Goal: Use online tool/utility: Utilize a website feature to perform a specific function

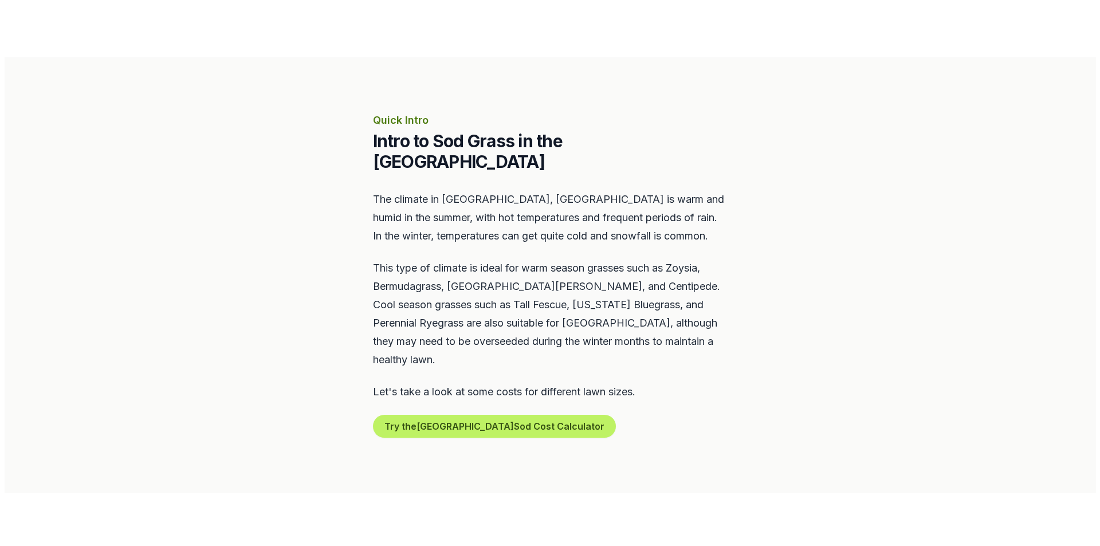
scroll to position [458, 0]
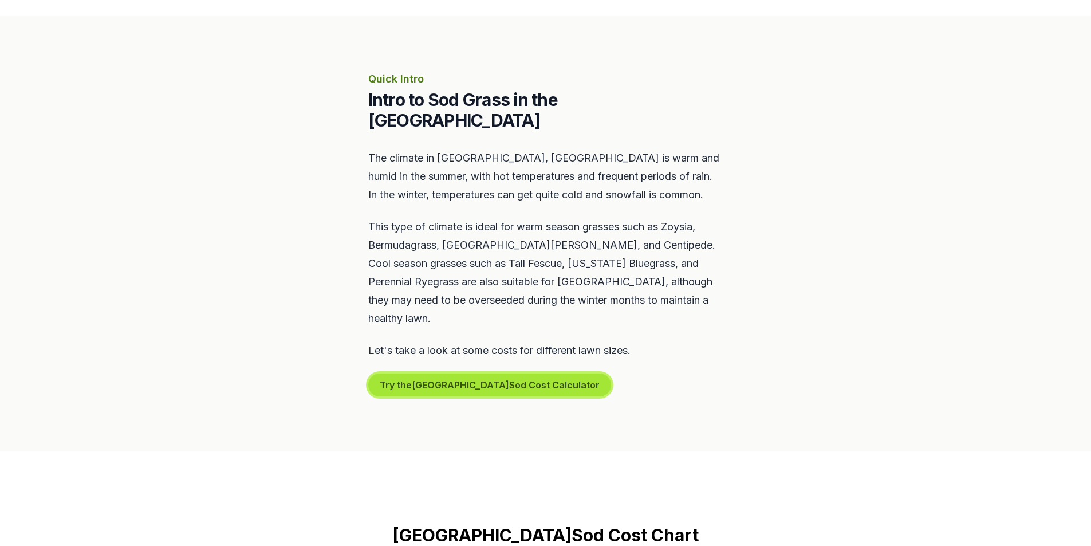
click at [493, 373] on button "Try the Lexington Sod Cost Calculator" at bounding box center [489, 384] width 243 height 23
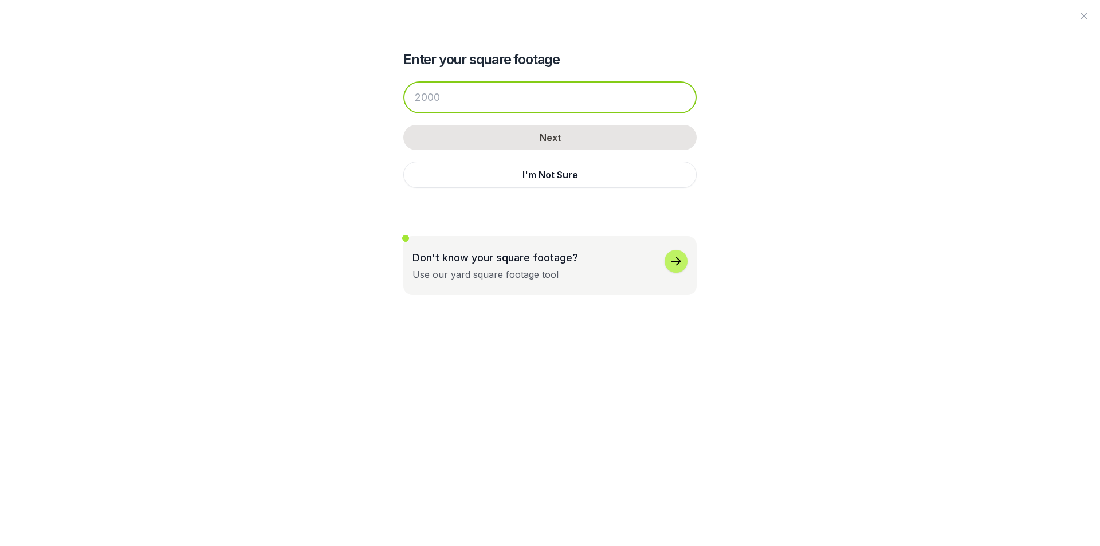
drag, startPoint x: 458, startPoint y: 97, endPoint x: 430, endPoint y: 107, distance: 29.5
click at [430, 107] on input "number" at bounding box center [549, 97] width 293 height 32
drag, startPoint x: 441, startPoint y: 102, endPoint x: 402, endPoint y: 93, distance: 40.4
click at [402, 93] on div "Enter your square footage Next I'm Not Sure Don't know your square footage? Use…" at bounding box center [549, 147] width 623 height 295
click at [449, 99] on input "number" at bounding box center [549, 97] width 293 height 32
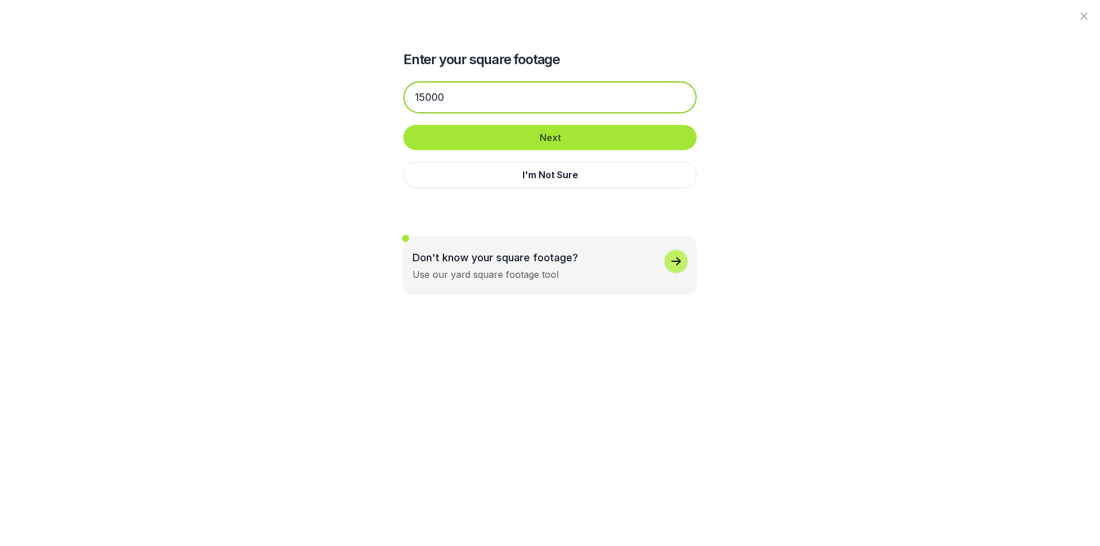
type input "15000"
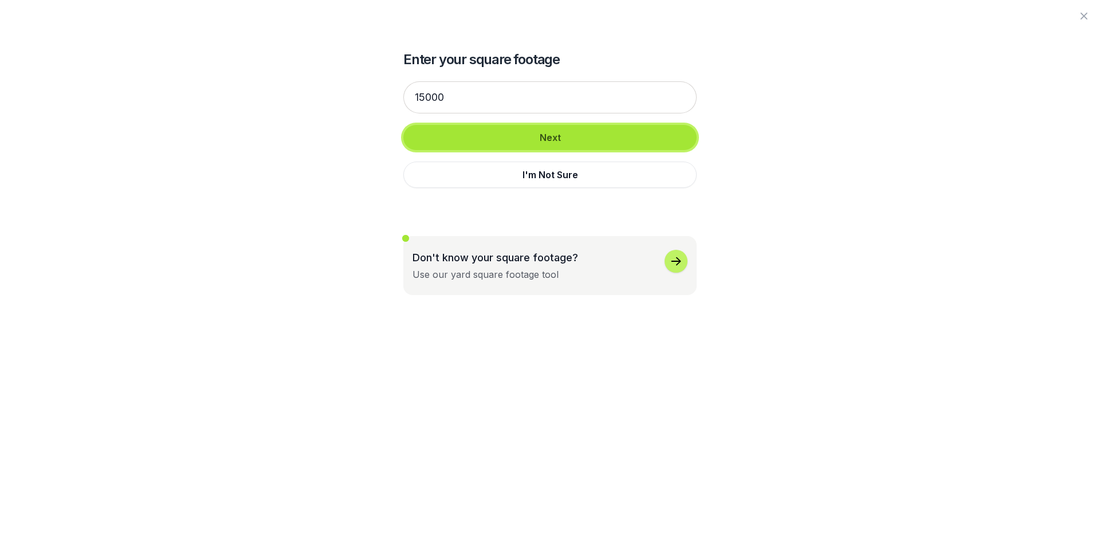
click at [539, 135] on button "Next" at bounding box center [549, 137] width 293 height 25
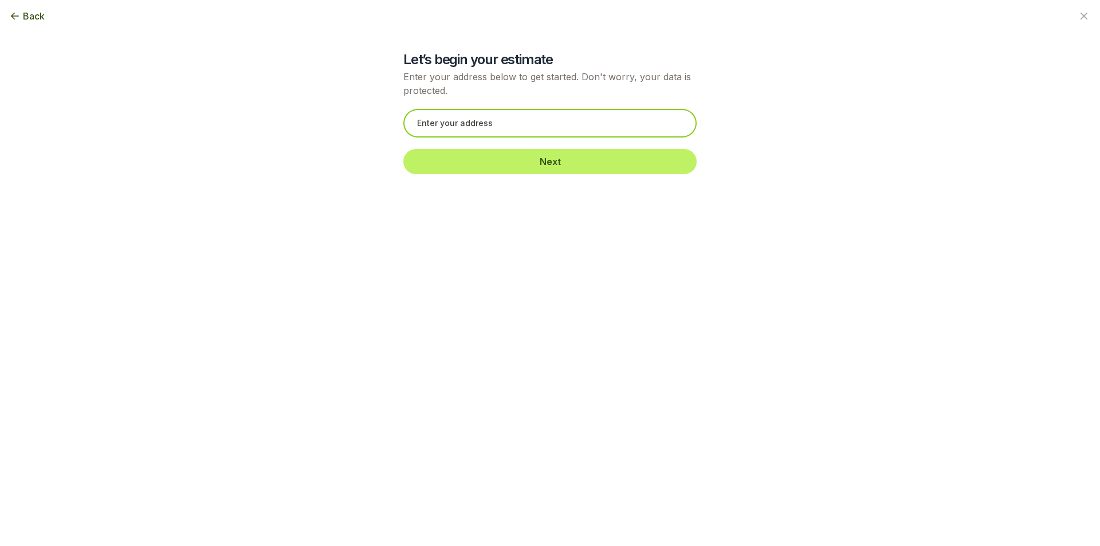
click at [521, 127] on input "text" at bounding box center [549, 123] width 293 height 29
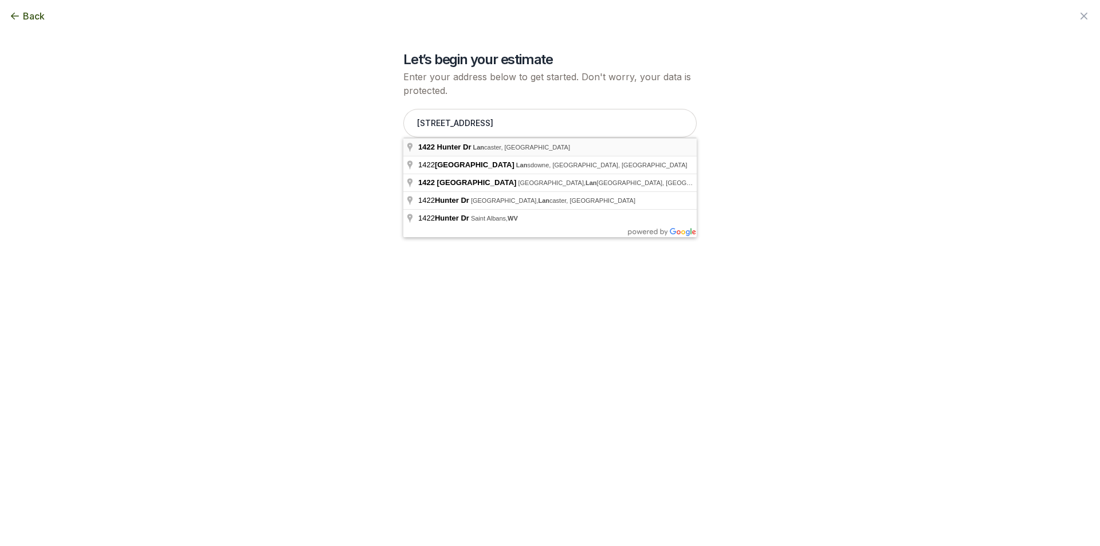
type input "[STREET_ADDRESS]"
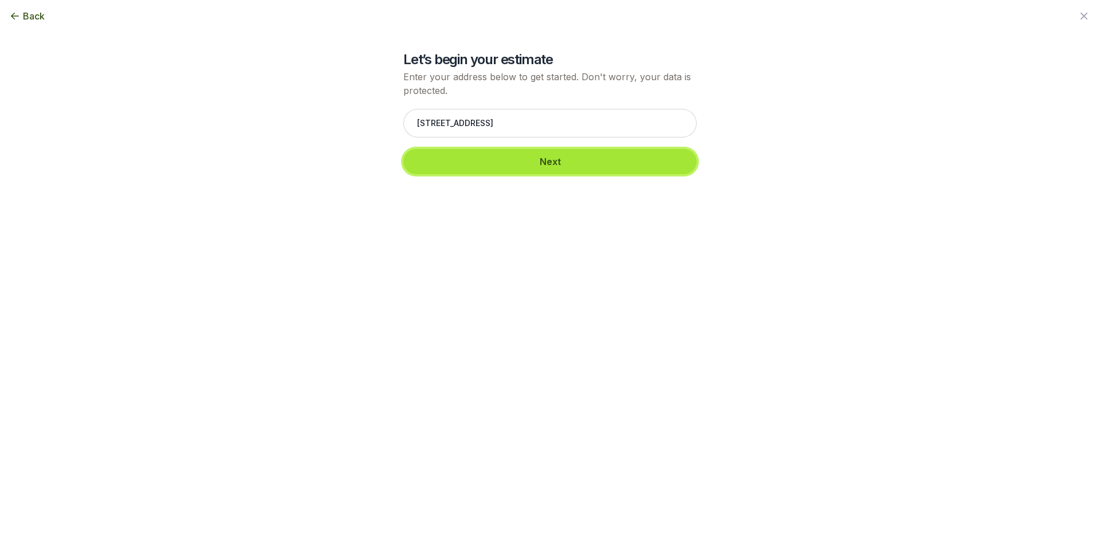
click at [500, 161] on button "Next" at bounding box center [549, 161] width 293 height 25
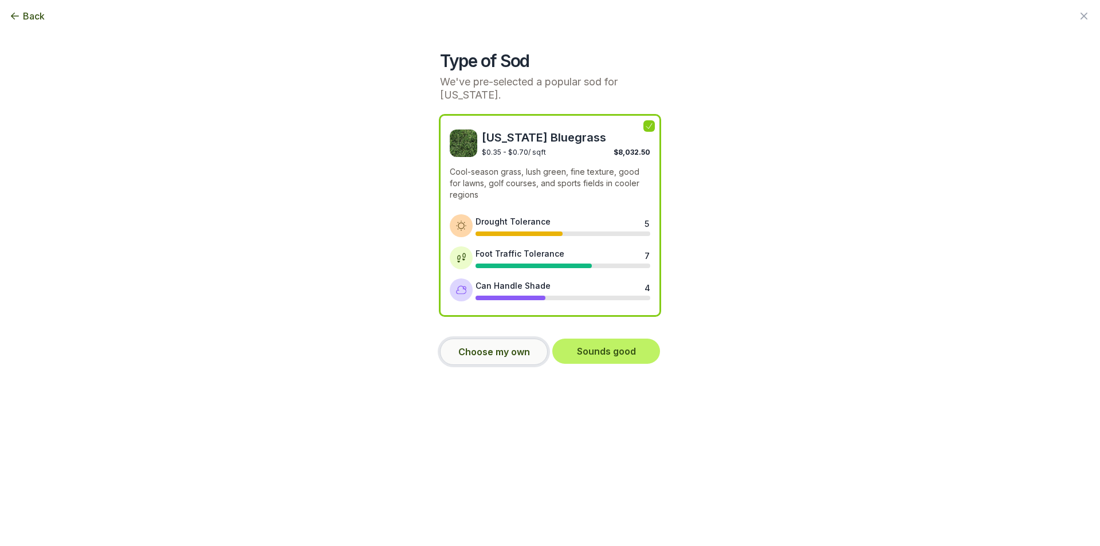
click at [484, 353] on button "Choose my own" at bounding box center [494, 352] width 108 height 26
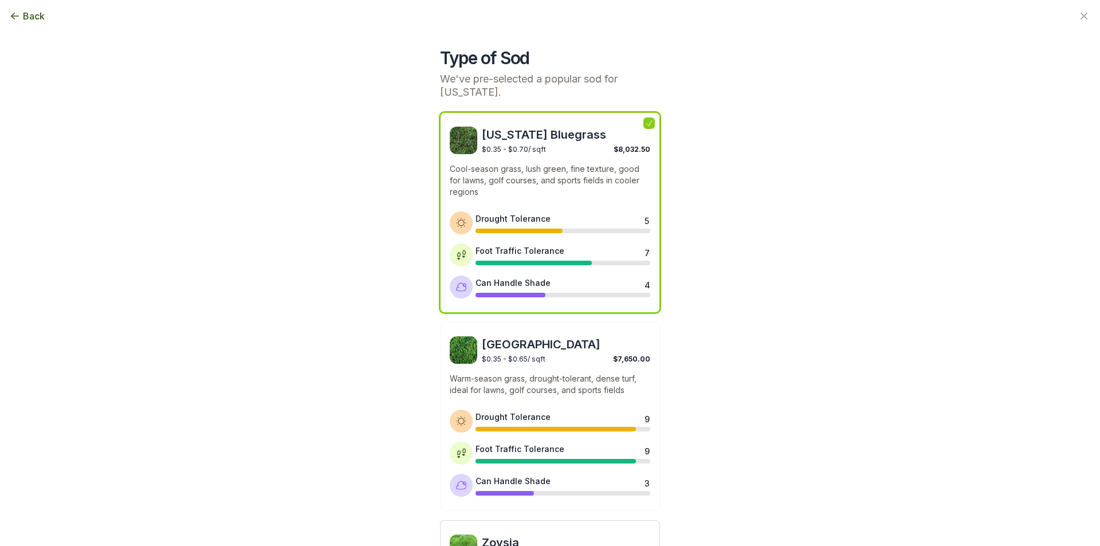
scroll to position [0, 0]
